Goal: Information Seeking & Learning: Find specific fact

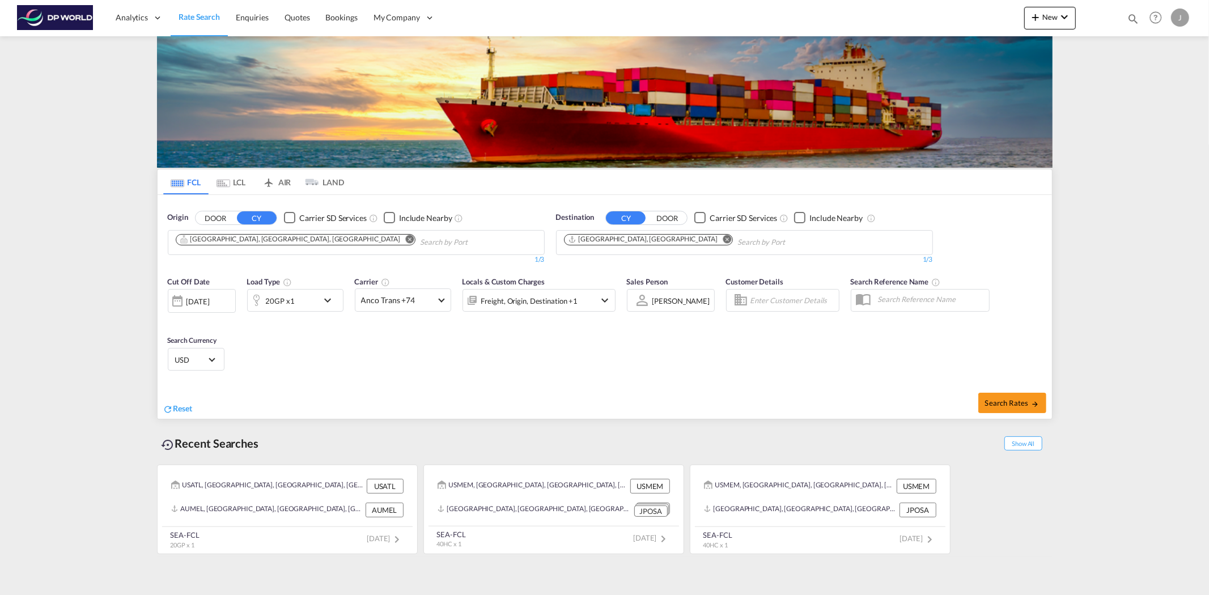
click at [228, 246] on md-chips-wrap "[GEOGRAPHIC_DATA], [GEOGRAPHIC_DATA], [GEOGRAPHIC_DATA]" at bounding box center [353, 241] width 359 height 21
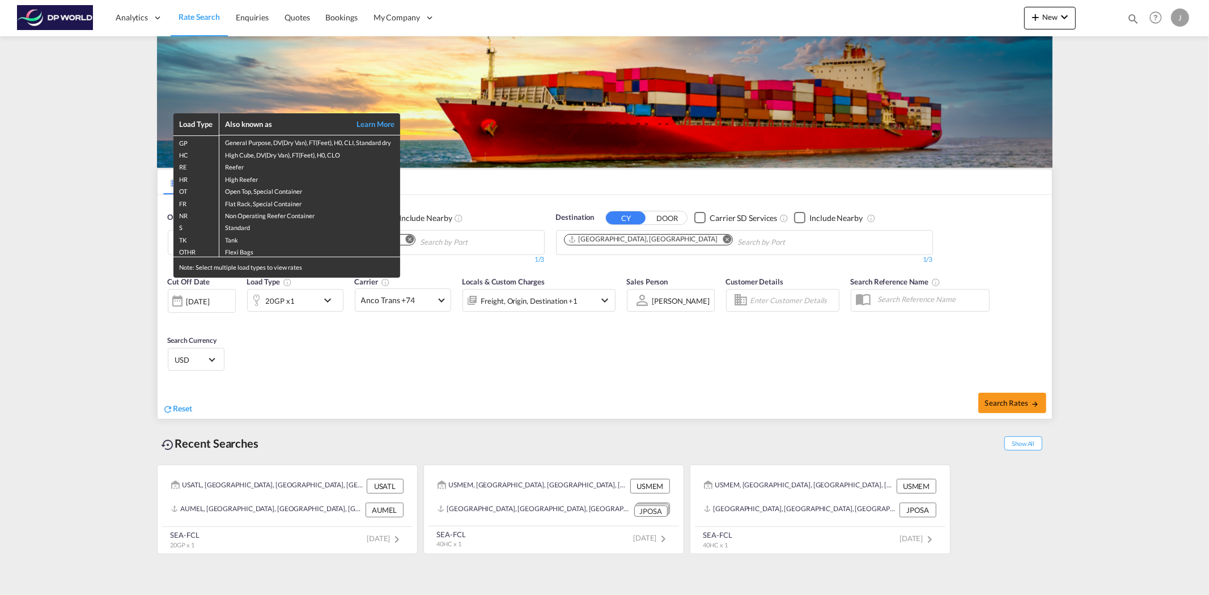
click at [578, 476] on div "Load Type Also known as Learn More GP General Purpose, DV(Dry Van), FT(Feet), H…" at bounding box center [604, 297] width 1209 height 595
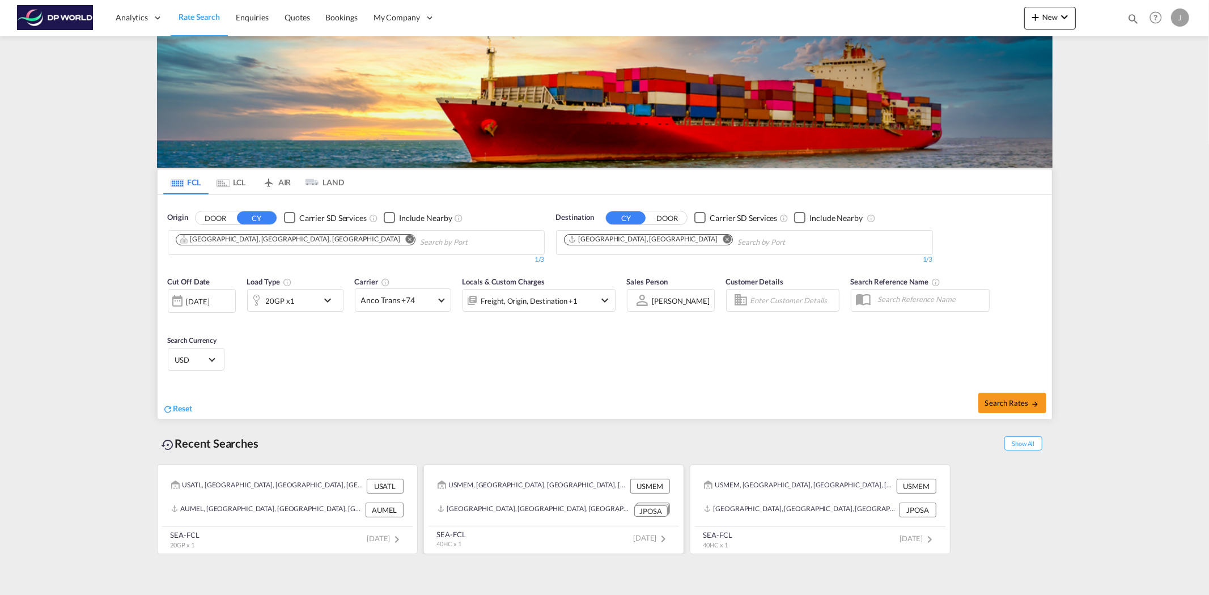
click at [554, 490] on div "USMEM, [GEOGRAPHIC_DATA], [GEOGRAPHIC_DATA], [GEOGRAPHIC_DATA], [GEOGRAPHIC_DAT…" at bounding box center [533, 486] width 190 height 15
